Goal: Navigation & Orientation: Find specific page/section

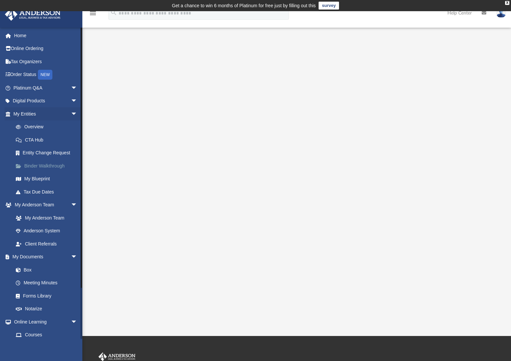
click at [35, 165] on link "Binder Walkthrough" at bounding box center [48, 165] width 78 height 13
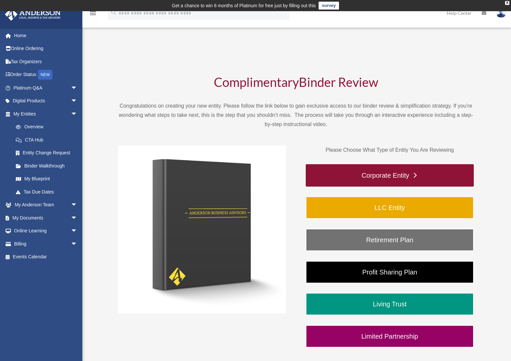
click at [379, 177] on link "Corporate Entity" at bounding box center [390, 175] width 168 height 22
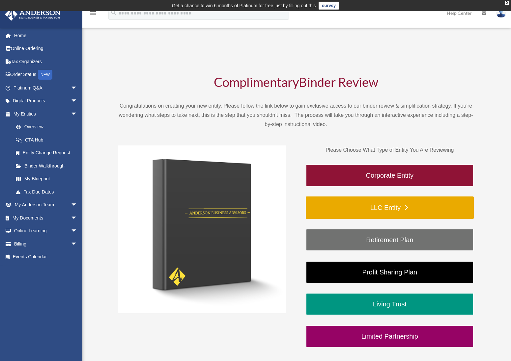
click at [365, 209] on link "LLC Entity" at bounding box center [390, 208] width 168 height 22
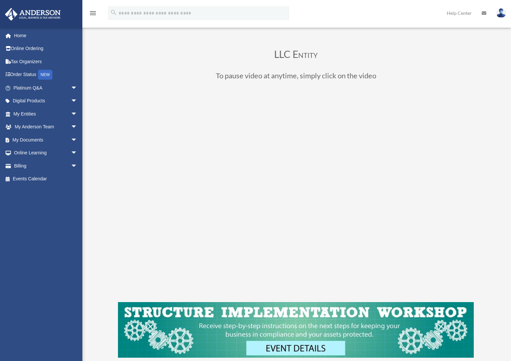
scroll to position [36, 0]
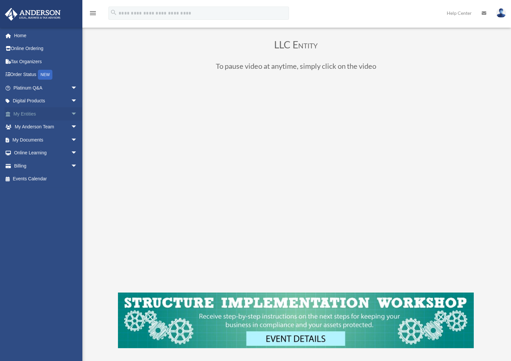
click at [71, 112] on span "arrow_drop_down" at bounding box center [77, 114] width 13 height 14
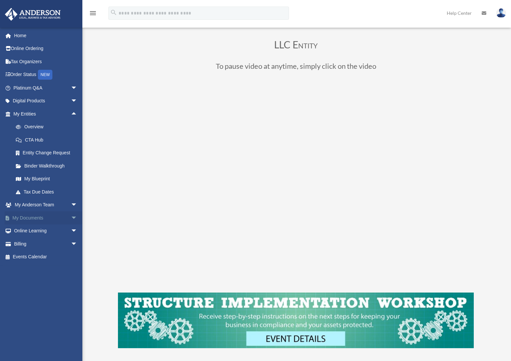
click at [37, 219] on link "My Documents arrow_drop_down" at bounding box center [46, 217] width 83 height 13
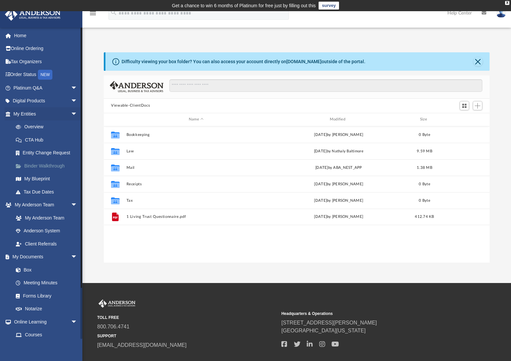
scroll to position [145, 381]
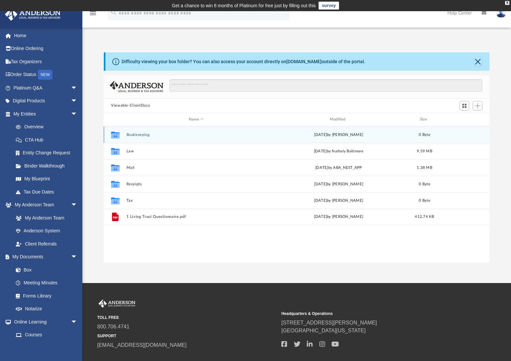
click at [140, 135] on button "Bookkeeping" at bounding box center [196, 134] width 140 height 4
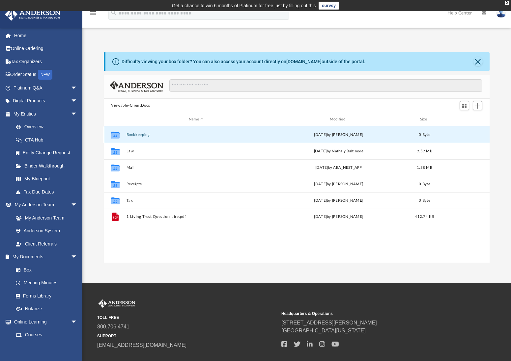
click at [140, 135] on button "Bookkeeping" at bounding box center [196, 134] width 140 height 4
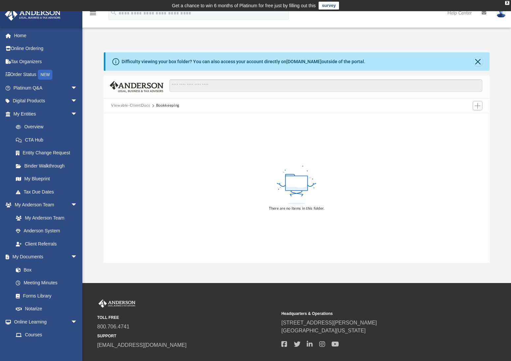
click at [115, 104] on button "Viewable-ClientDocs" at bounding box center [130, 106] width 39 height 6
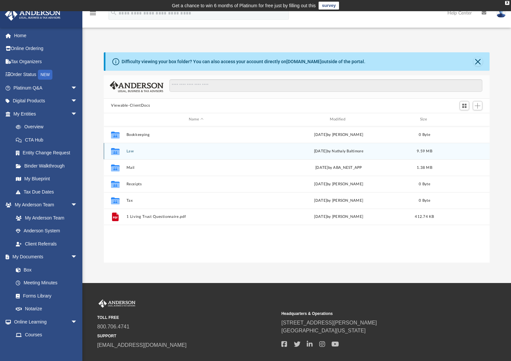
click at [132, 153] on button "Law" at bounding box center [196, 151] width 140 height 4
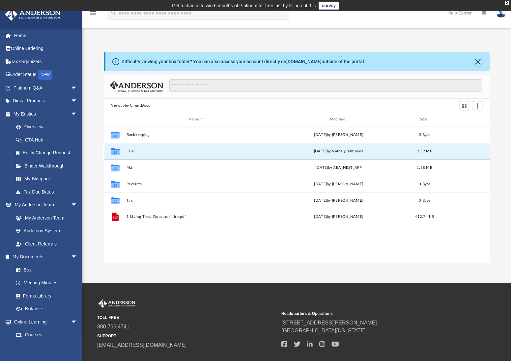
click at [132, 153] on button "Law" at bounding box center [196, 151] width 140 height 4
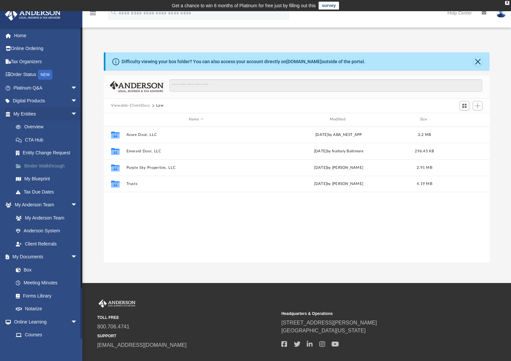
click at [38, 165] on link "Binder Walkthrough" at bounding box center [48, 165] width 78 height 13
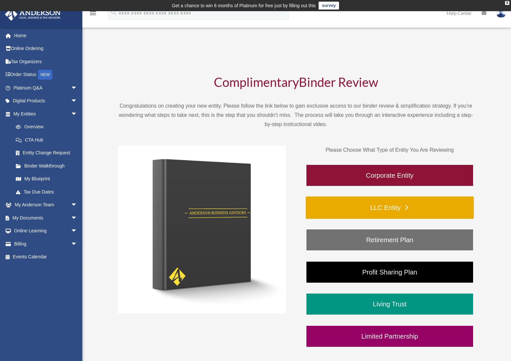
click at [367, 207] on link "LLC Entity" at bounding box center [390, 208] width 168 height 22
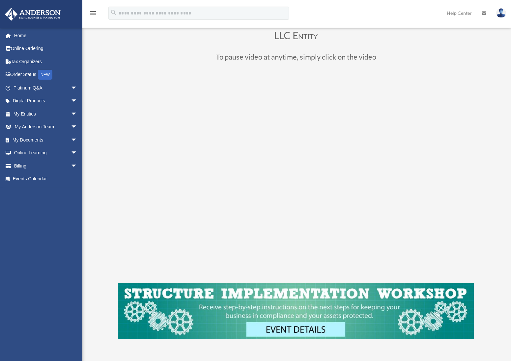
scroll to position [46, 0]
